Goal: Information Seeking & Learning: Check status

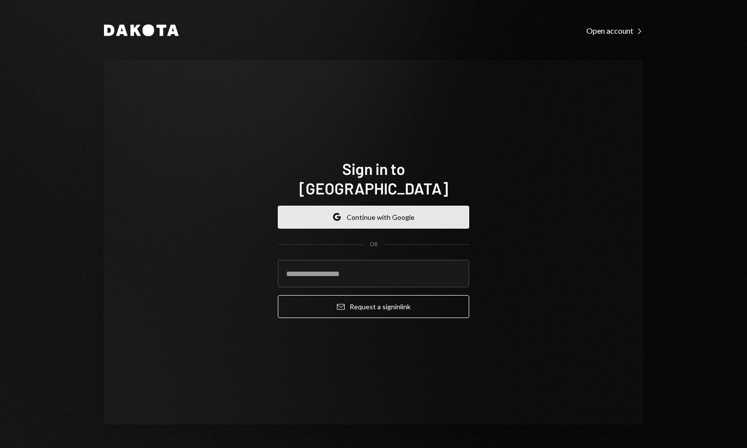
click at [411, 212] on button "Google Continue with Google" at bounding box center [373, 217] width 191 height 23
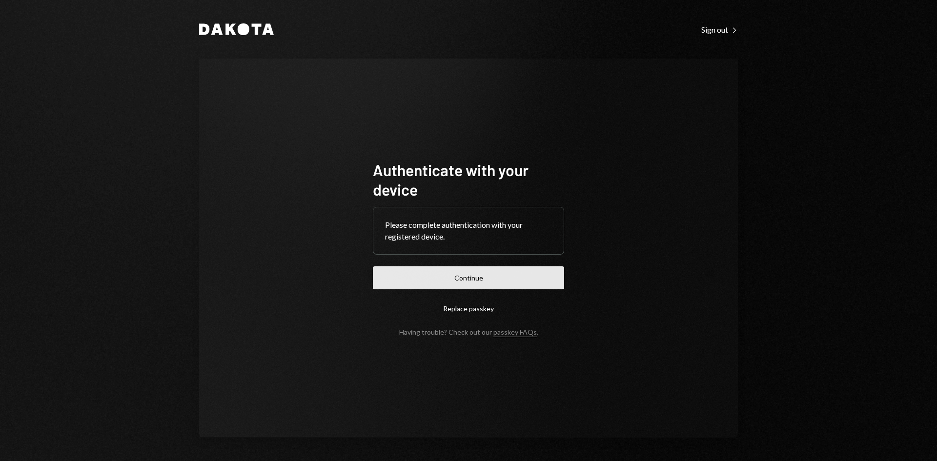
click at [458, 269] on button "Continue" at bounding box center [468, 278] width 191 height 23
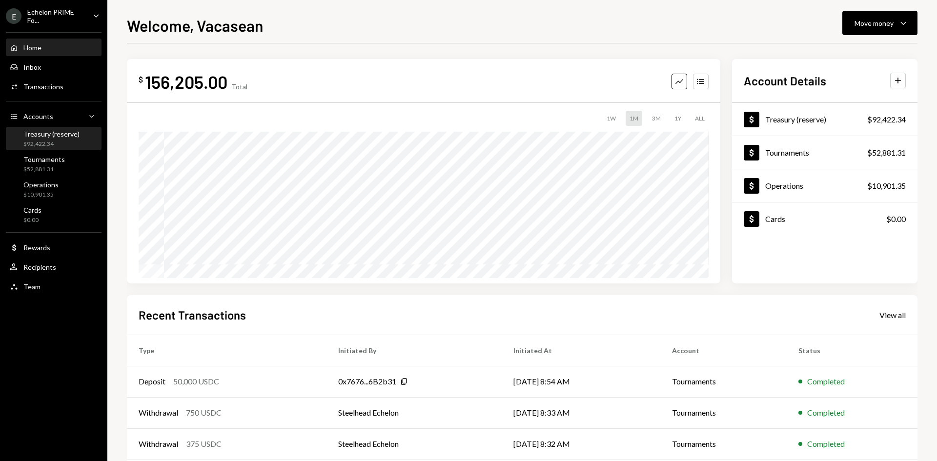
click at [43, 138] on div "Treasury (reserve)" at bounding box center [51, 134] width 56 height 8
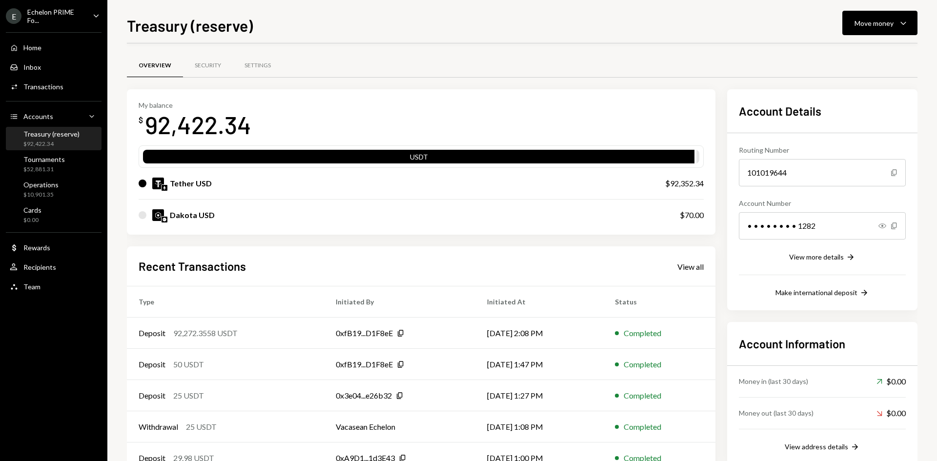
scroll to position [32, 0]
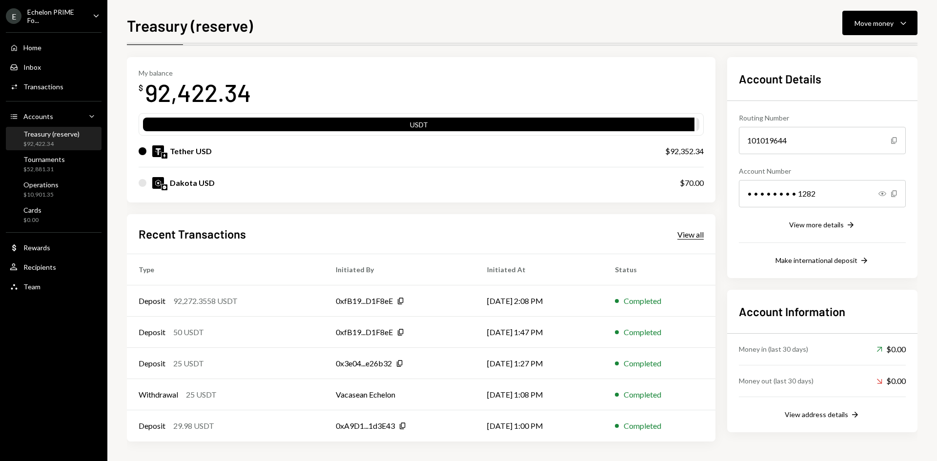
click at [689, 237] on div "View all" at bounding box center [691, 235] width 26 height 10
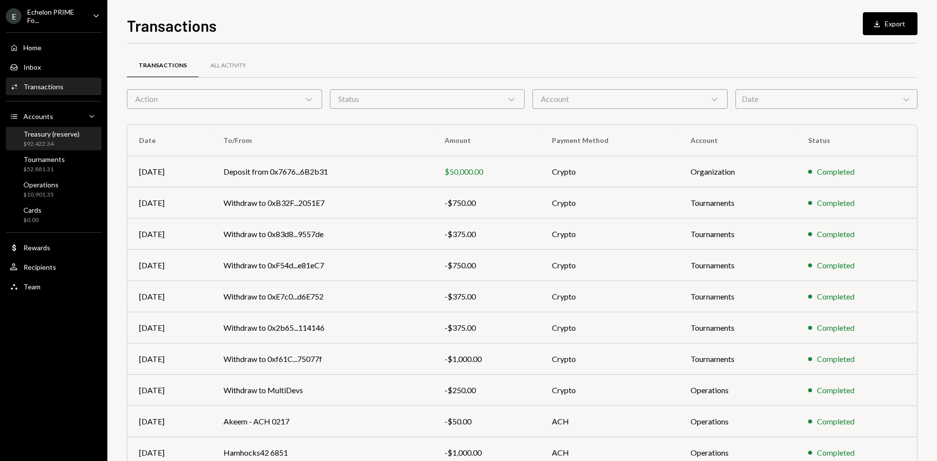
click at [54, 135] on div "Treasury (reserve)" at bounding box center [51, 134] width 56 height 8
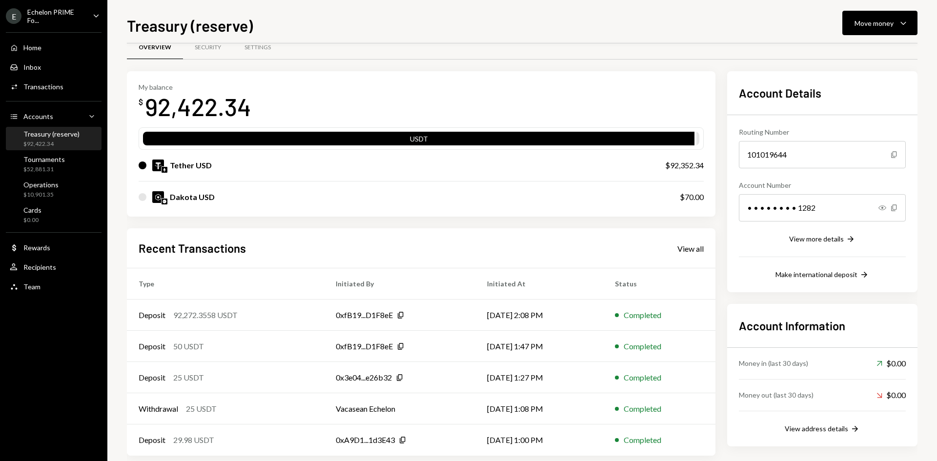
scroll to position [32, 0]
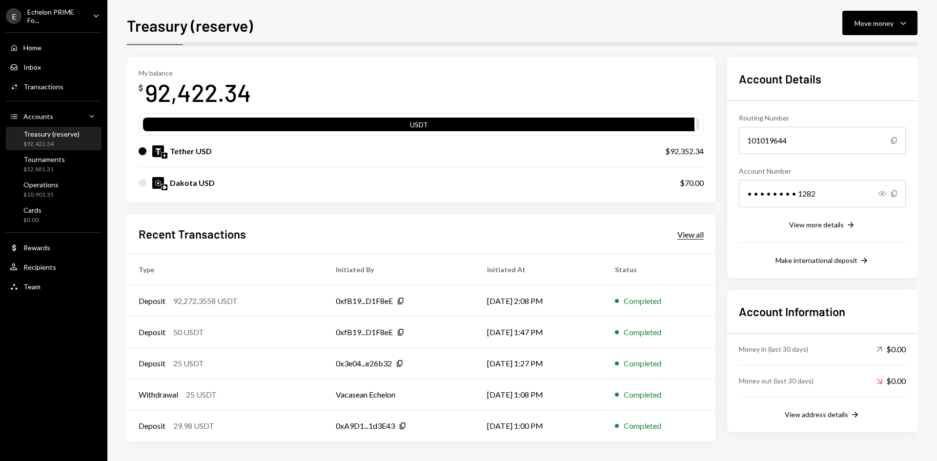
click at [690, 230] on div "View all" at bounding box center [691, 235] width 26 height 10
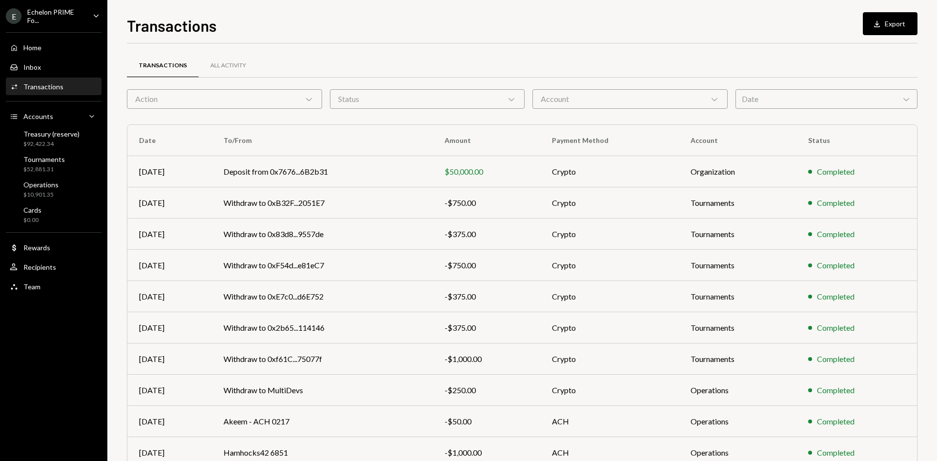
click at [311, 100] on icon at bounding box center [309, 99] width 6 height 3
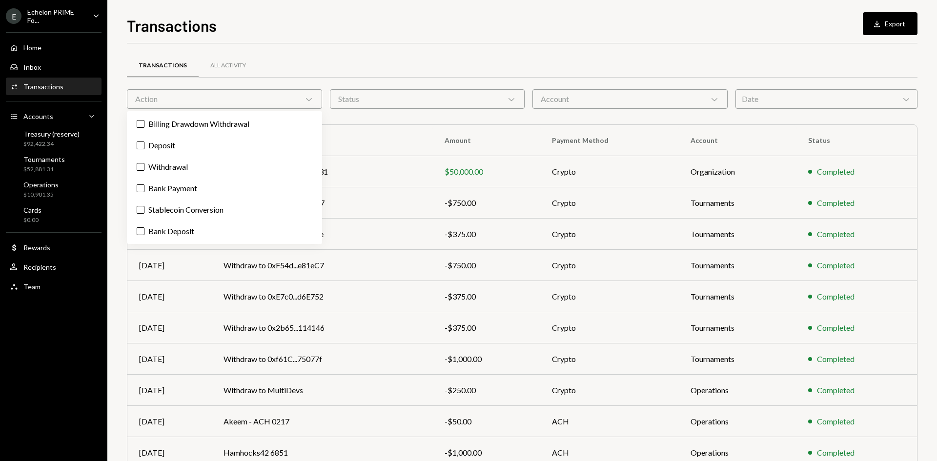
click at [417, 101] on div "Status Chevron Down" at bounding box center [427, 99] width 195 height 20
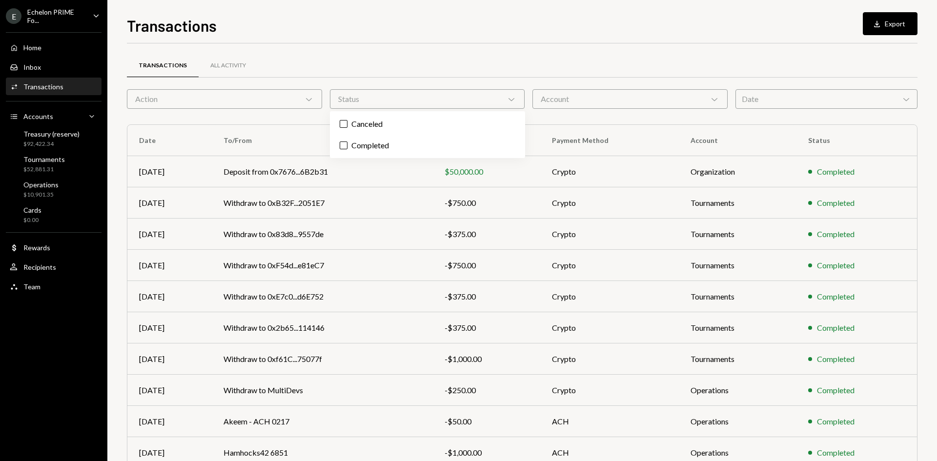
click at [560, 68] on div "Transactions All Activity" at bounding box center [522, 65] width 791 height 25
click at [698, 99] on div "Account Chevron Down" at bounding box center [630, 99] width 195 height 20
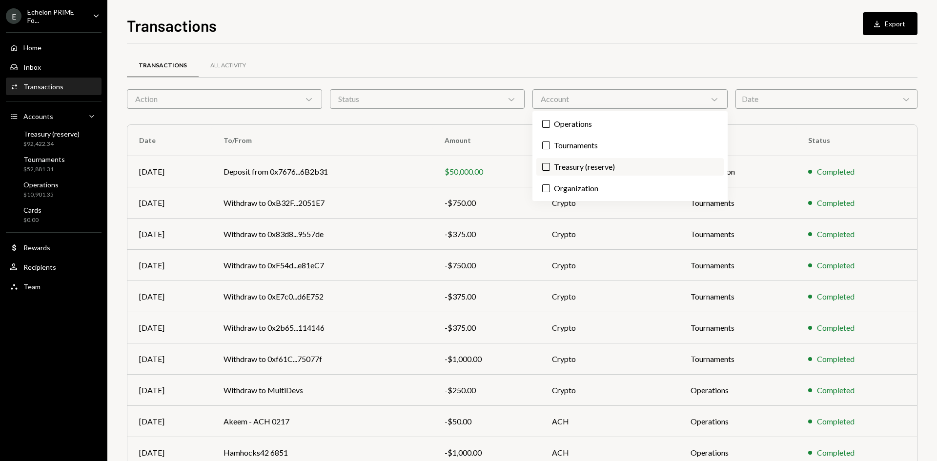
click at [547, 169] on button "Treasury (reserve)" at bounding box center [546, 167] width 8 height 8
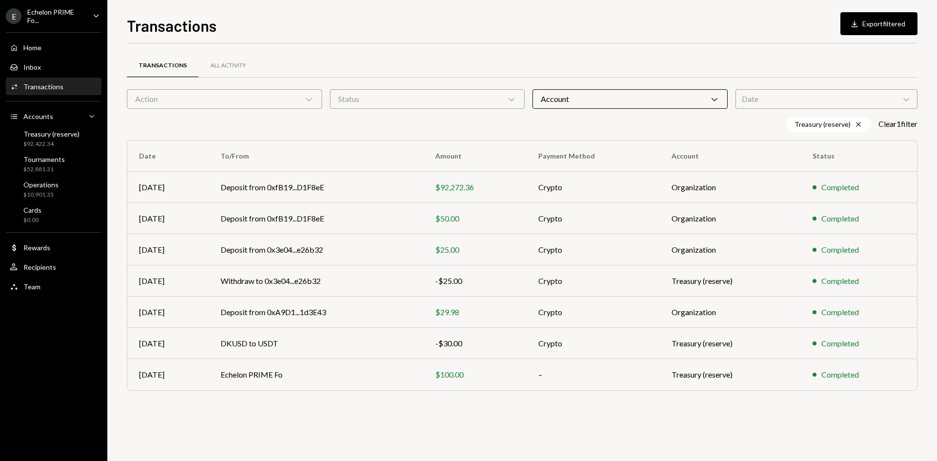
click at [693, 71] on div "Transactions All Activity" at bounding box center [522, 65] width 791 height 25
click at [747, 375] on td "Treasury (reserve)" at bounding box center [730, 374] width 141 height 31
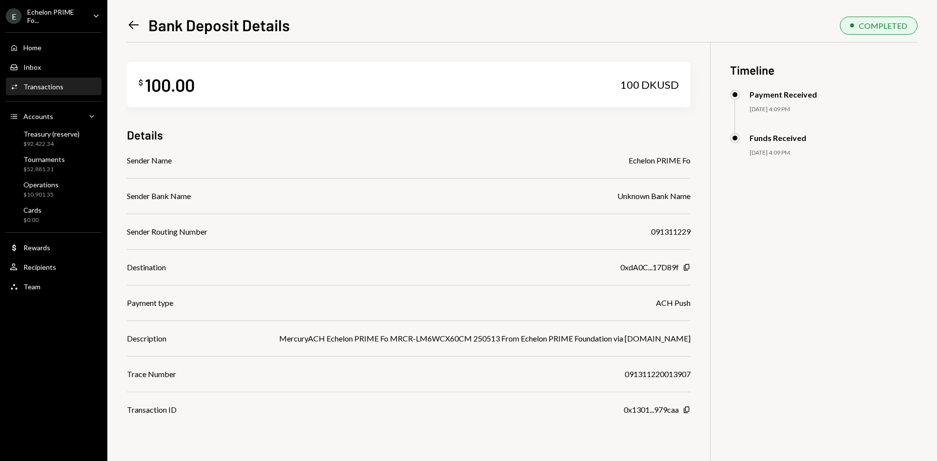
click at [683, 162] on div "Echelon PRIME Fo" at bounding box center [660, 161] width 62 height 12
click at [683, 268] on icon "Copy" at bounding box center [687, 268] width 8 height 8
click at [809, 327] on div "$ 100.00 100 DKUSD Details Sender Name Echelon PRIME Fo Sender Bank Name Unknow…" at bounding box center [522, 272] width 791 height 461
click at [52, 166] on div "$52,881.31" at bounding box center [43, 170] width 41 height 8
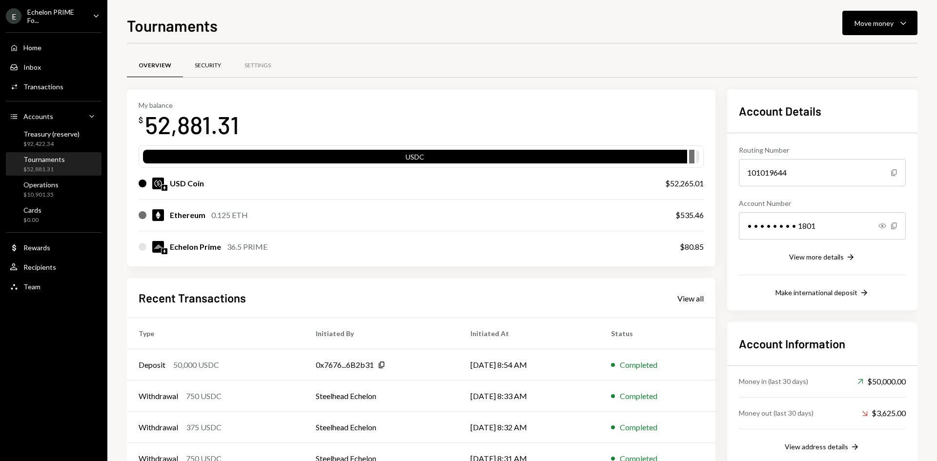
click at [210, 69] on div "Security" at bounding box center [208, 66] width 26 height 8
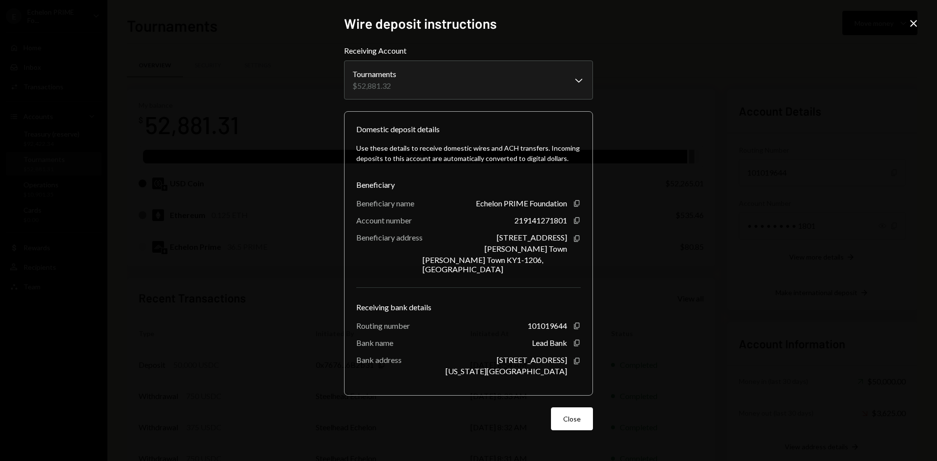
click at [781, 258] on div "**********" at bounding box center [468, 230] width 937 height 461
click at [570, 416] on button "Close" at bounding box center [572, 419] width 42 height 23
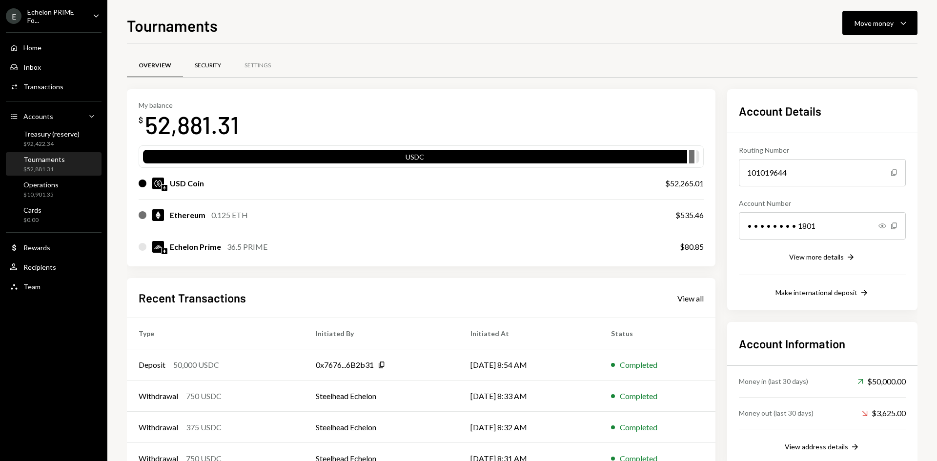
click at [207, 66] on div "Security" at bounding box center [208, 66] width 26 height 8
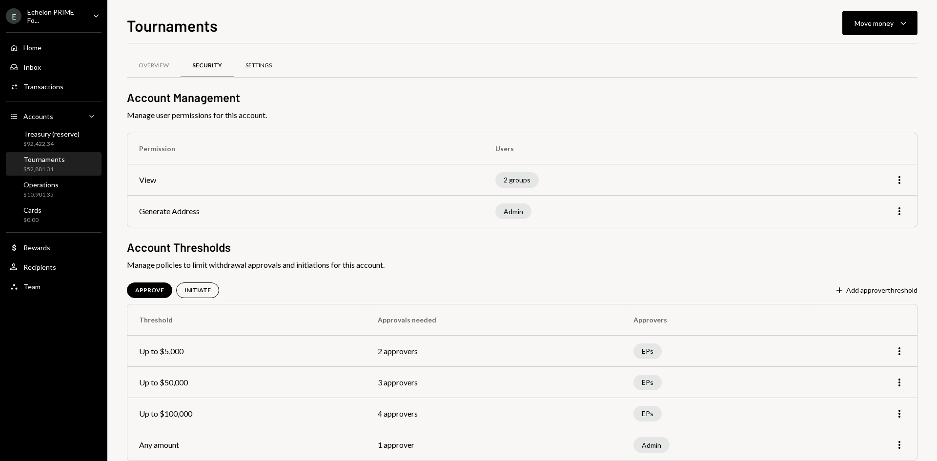
click at [271, 67] on div "Settings" at bounding box center [259, 66] width 26 height 8
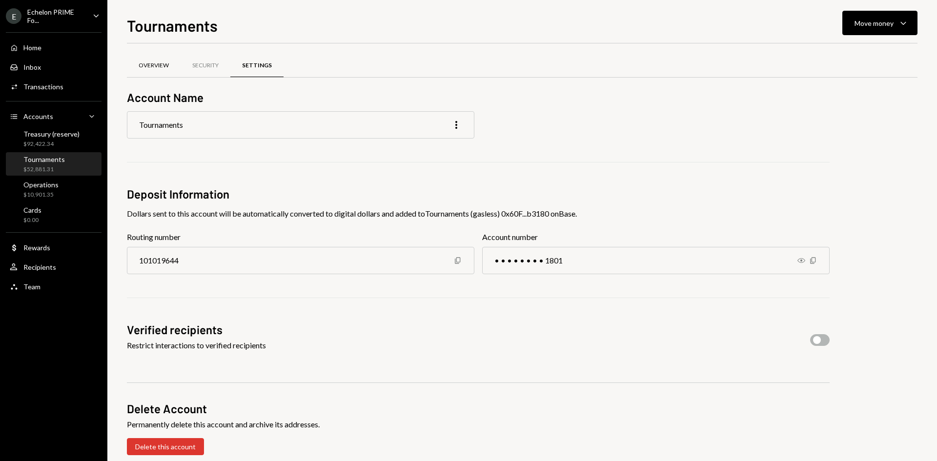
click at [148, 65] on div "Overview" at bounding box center [154, 66] width 30 height 8
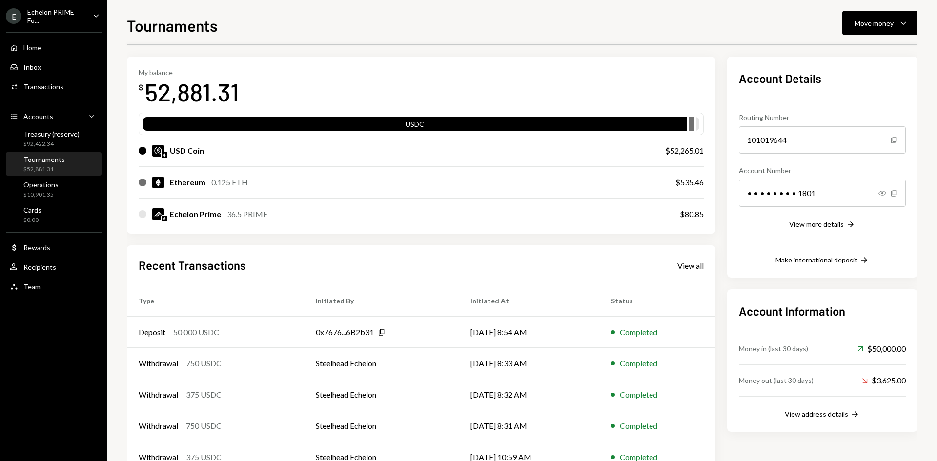
scroll to position [64, 0]
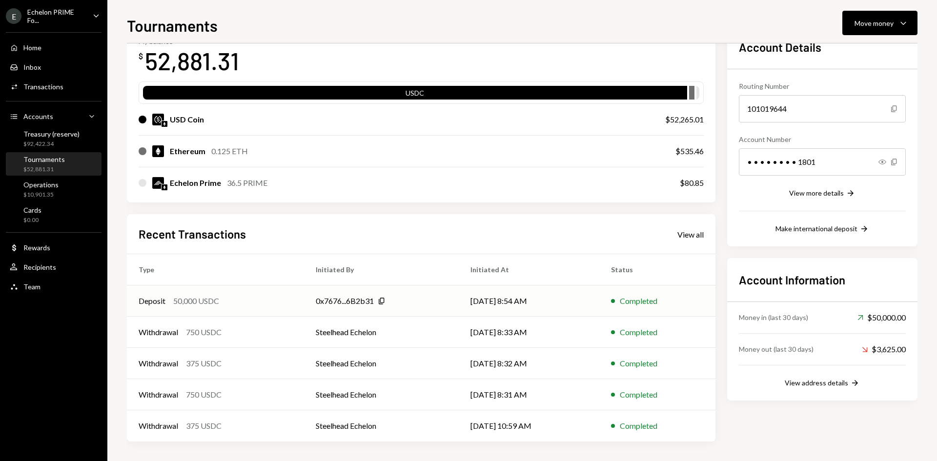
click at [414, 294] on td "0x7676...6B2b31 Copy" at bounding box center [381, 301] width 155 height 31
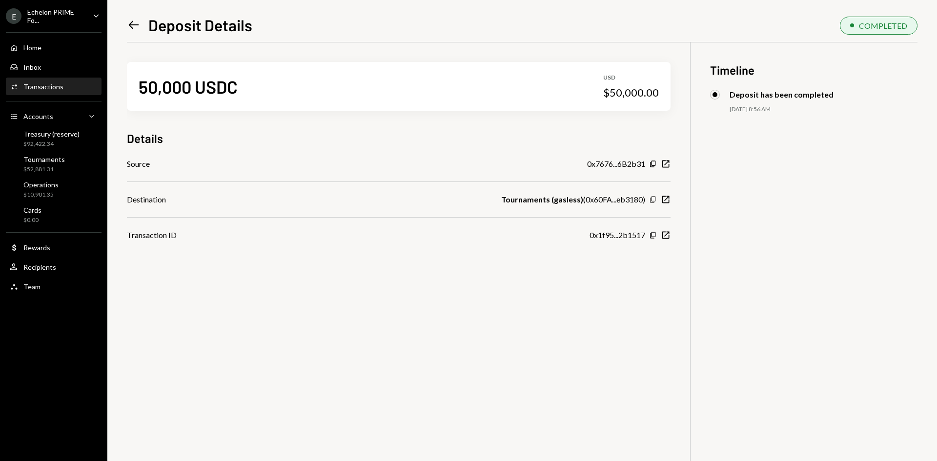
click at [652, 199] on icon "button" at bounding box center [652, 200] width 5 height 6
drag, startPoint x: 549, startPoint y: 199, endPoint x: 498, endPoint y: 193, distance: 51.2
click at [498, 193] on div "Source 0x7676...6B2b31 Copy New Window Destination Tournaments (gasless) ( 0x60…" at bounding box center [399, 199] width 544 height 83
copy b "Tournaments"
click at [48, 139] on div "Treasury (reserve) $92,422.34" at bounding box center [51, 139] width 56 height 19
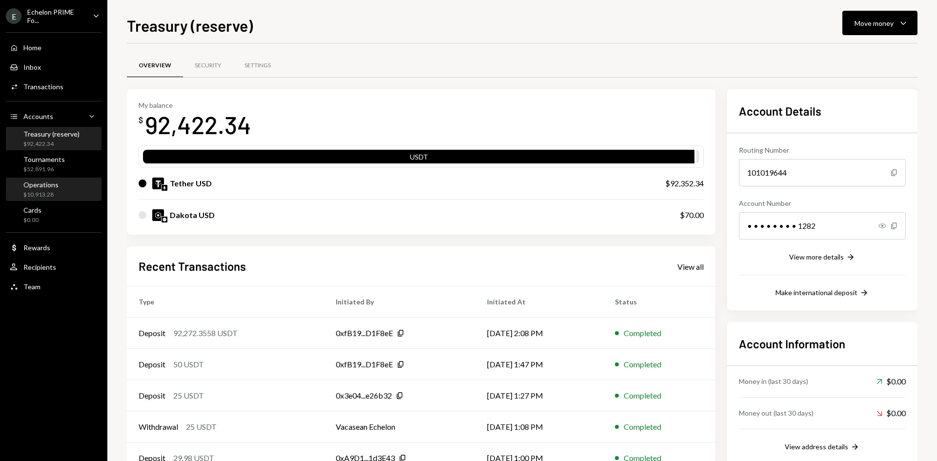
click at [50, 187] on div "Operations" at bounding box center [40, 185] width 35 height 8
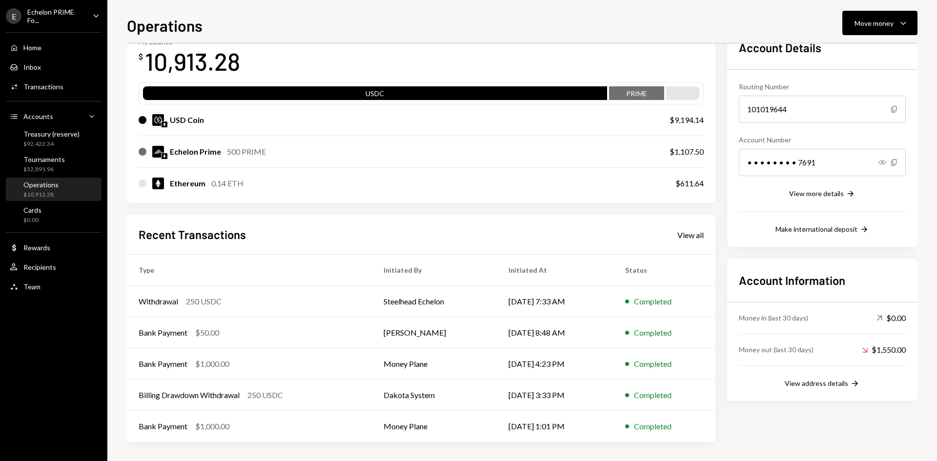
scroll to position [64, 0]
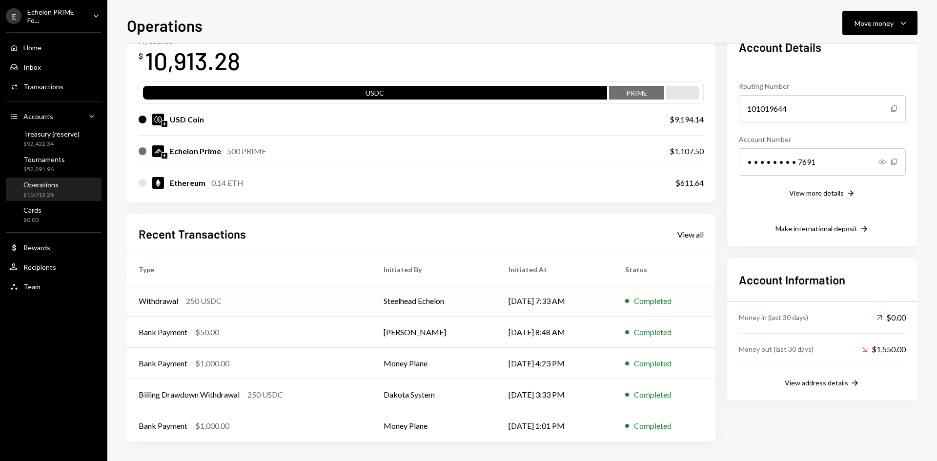
click at [403, 304] on td "Steelhead Echelon" at bounding box center [434, 301] width 125 height 31
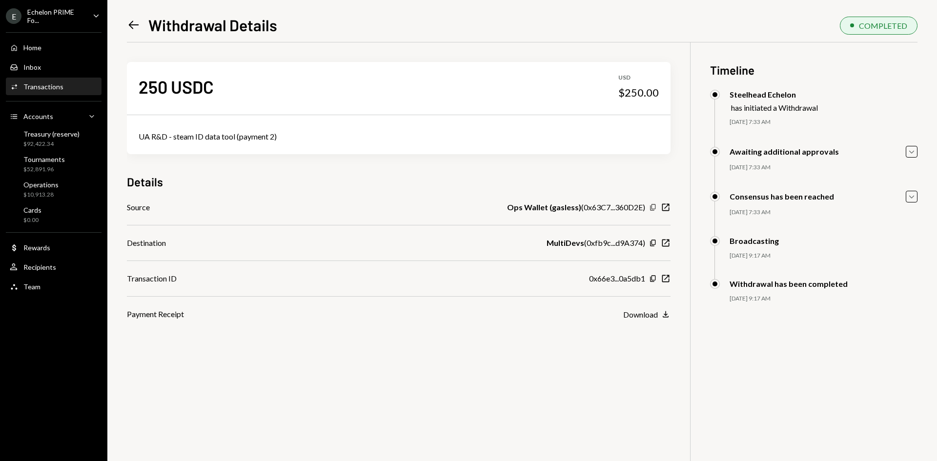
click at [652, 208] on icon "button" at bounding box center [652, 208] width 5 height 6
click at [137, 25] on icon at bounding box center [134, 25] width 10 height 8
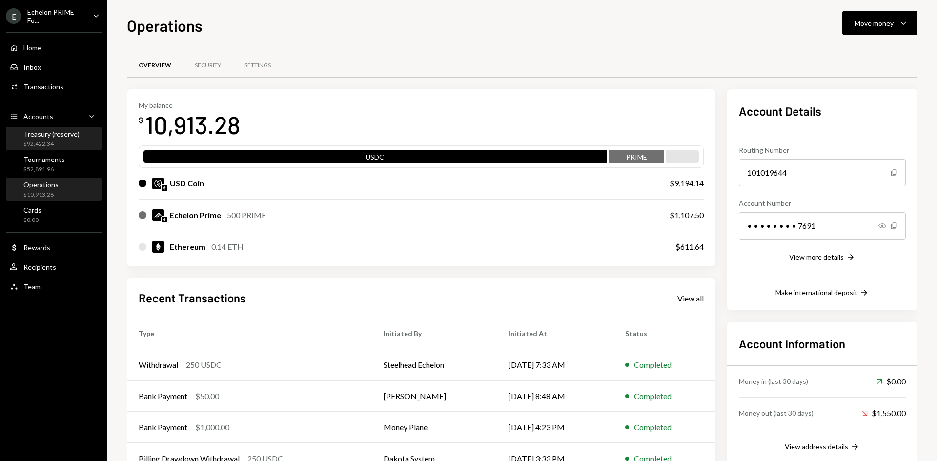
click at [56, 136] on div "Treasury (reserve)" at bounding box center [51, 134] width 56 height 8
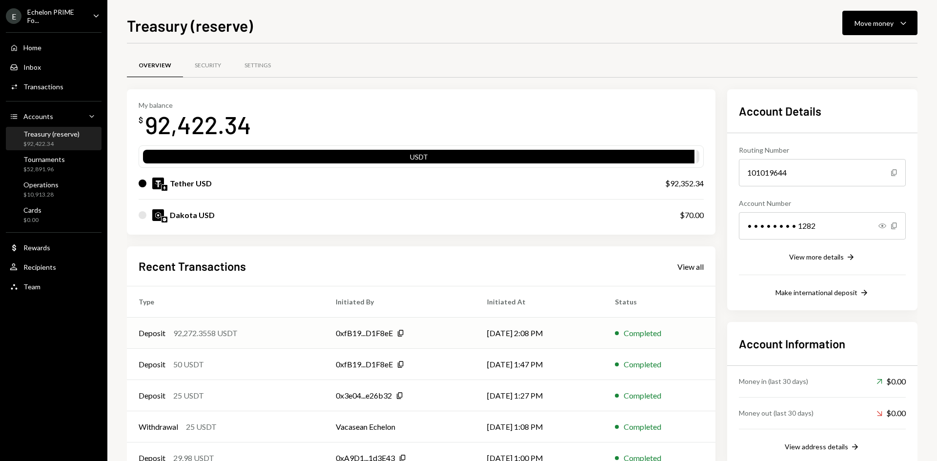
click at [413, 331] on div "0xfB19...D1F8eE Copy" at bounding box center [400, 334] width 128 height 12
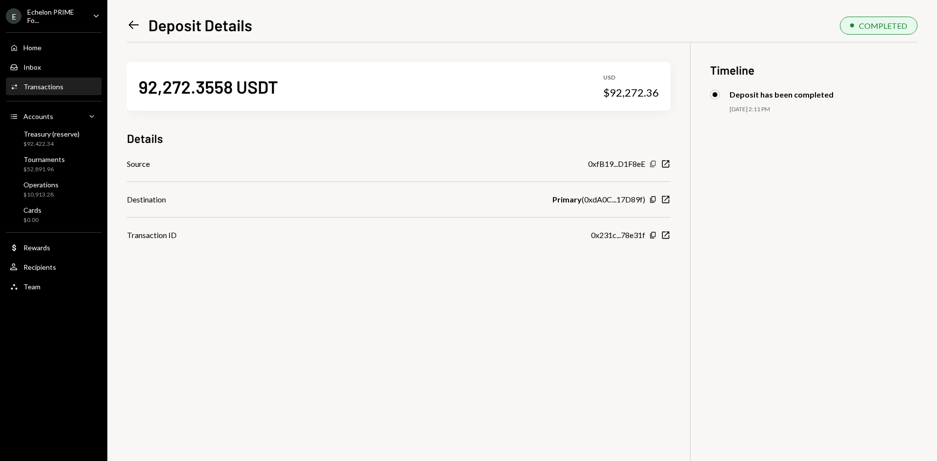
click at [652, 164] on icon "button" at bounding box center [652, 164] width 5 height 6
click at [652, 199] on icon "button" at bounding box center [652, 200] width 5 height 6
click at [127, 23] on icon "Left Arrow" at bounding box center [134, 25] width 14 height 14
